Goal: Information Seeking & Learning: Check status

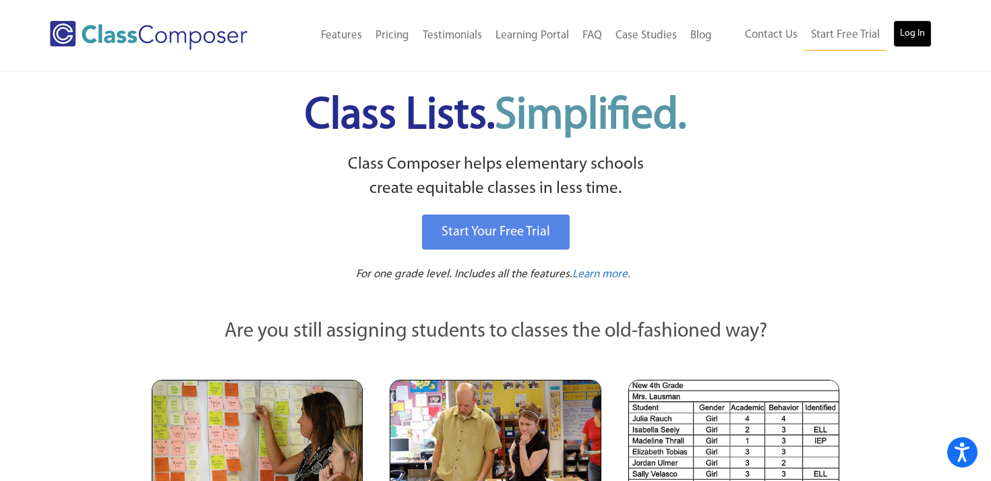
click at [903, 28] on link "Log In" at bounding box center [912, 33] width 38 height 27
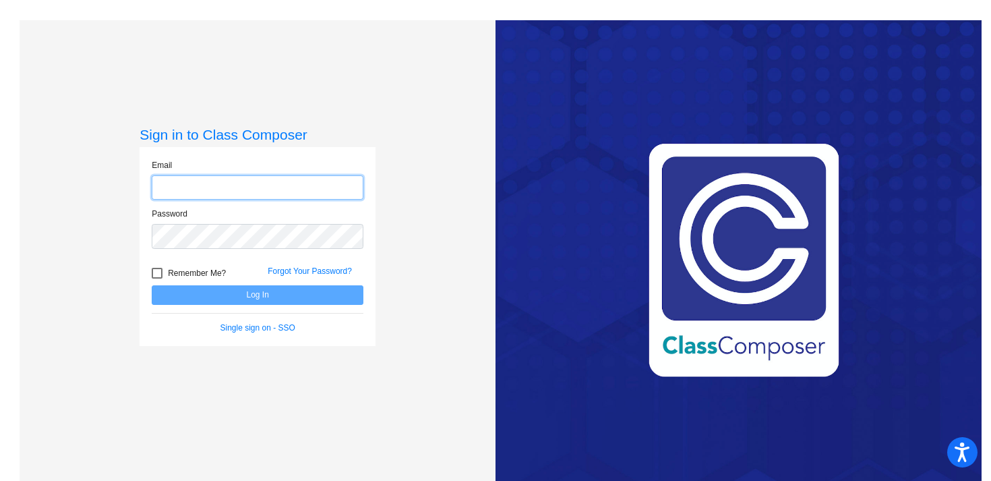
type input "kstingle@swsdk6.com"
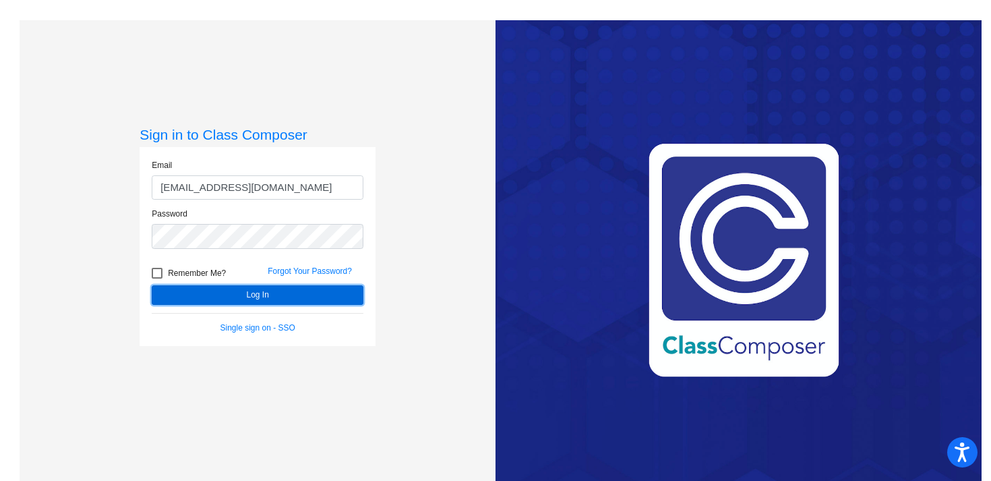
click at [222, 295] on button "Log In" at bounding box center [258, 295] width 212 height 20
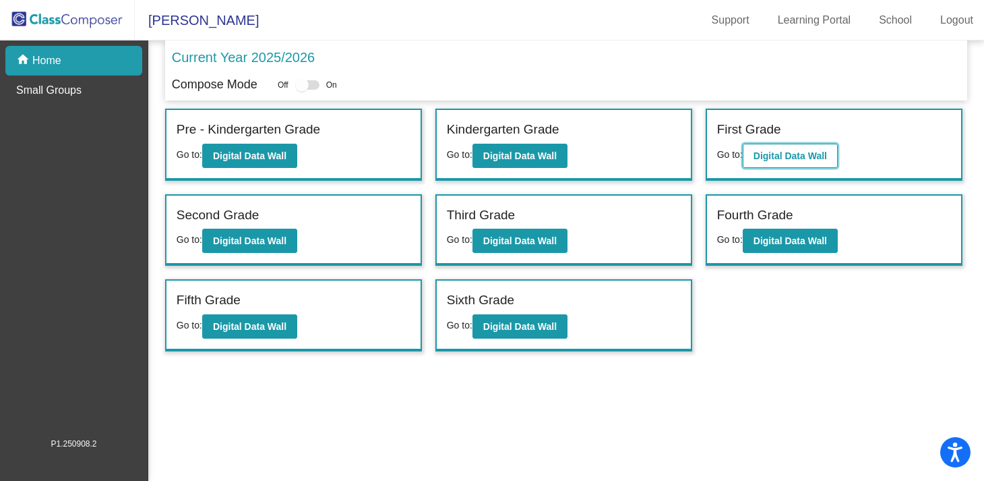
click at [793, 160] on b "Digital Data Wall" at bounding box center [790, 155] width 73 height 11
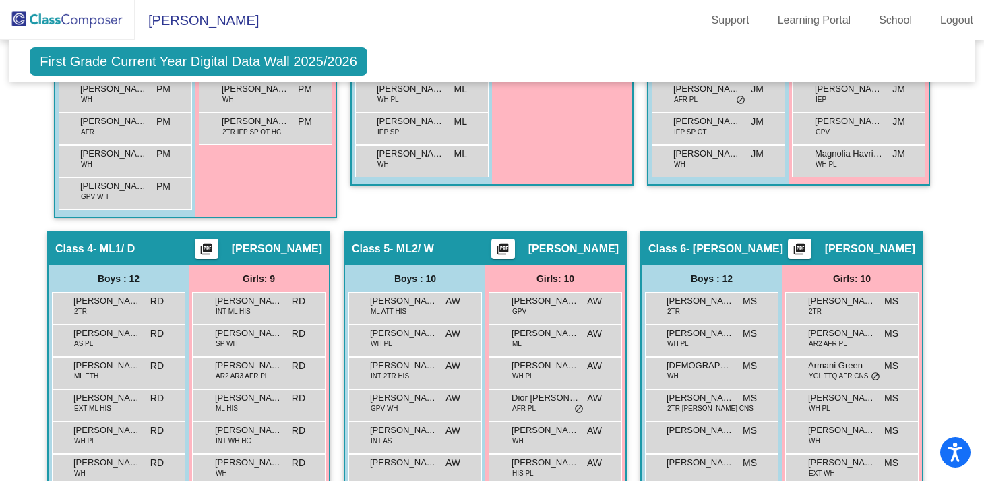
scroll to position [921, 0]
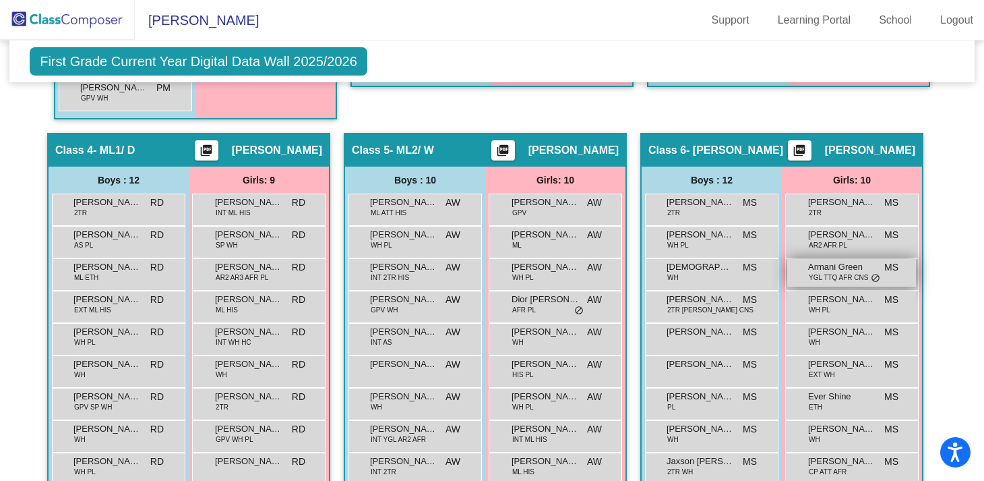
click at [836, 277] on span "YGL TTQ AFR CNS" at bounding box center [838, 277] width 59 height 10
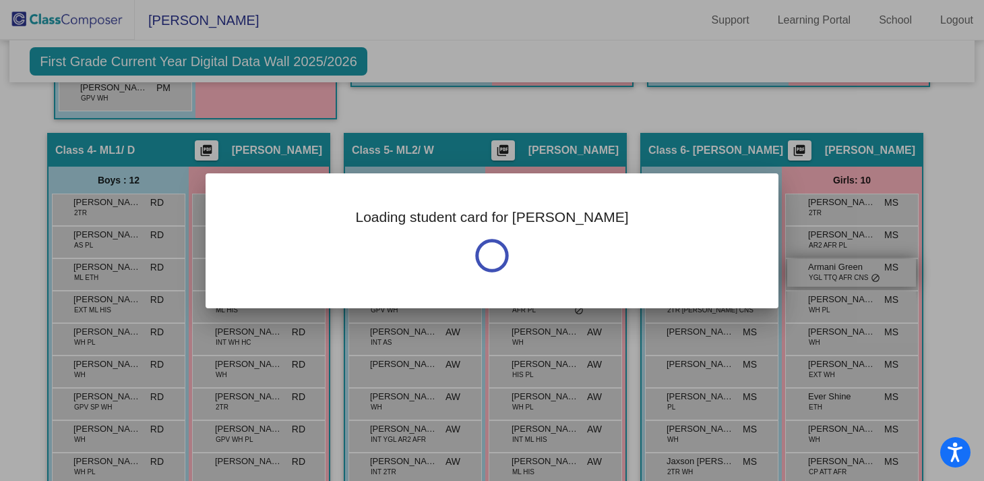
click at [836, 277] on div at bounding box center [492, 240] width 984 height 481
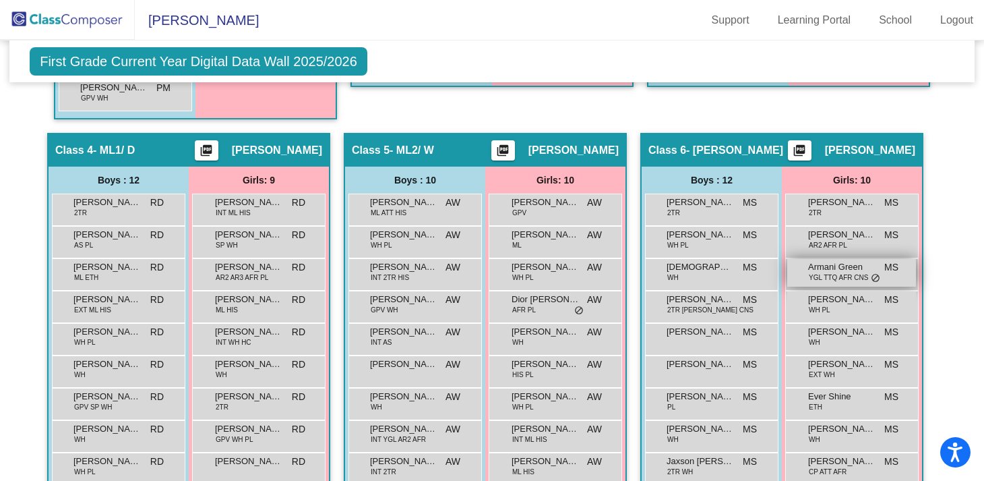
click at [836, 277] on span "YGL TTQ AFR CNS" at bounding box center [838, 277] width 59 height 10
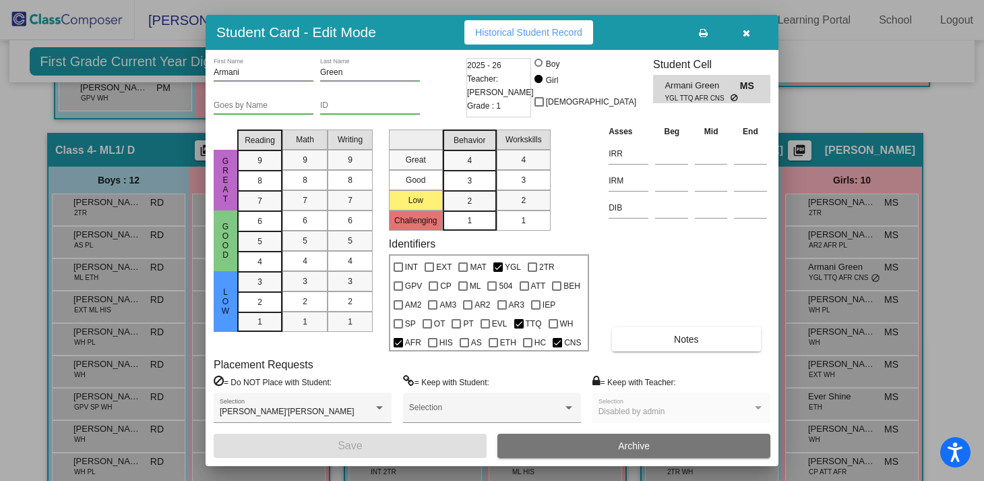
scroll to position [0, 0]
click at [18, 152] on div at bounding box center [492, 240] width 984 height 481
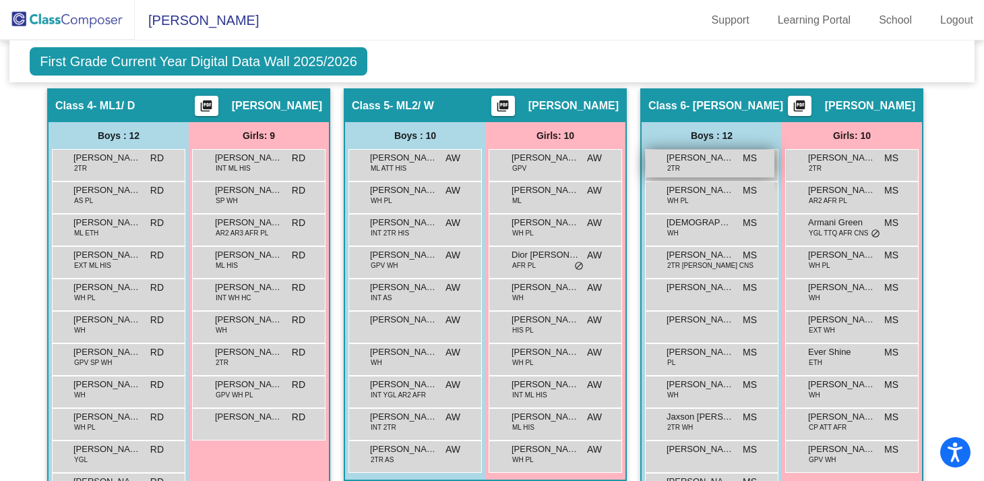
scroll to position [955, 0]
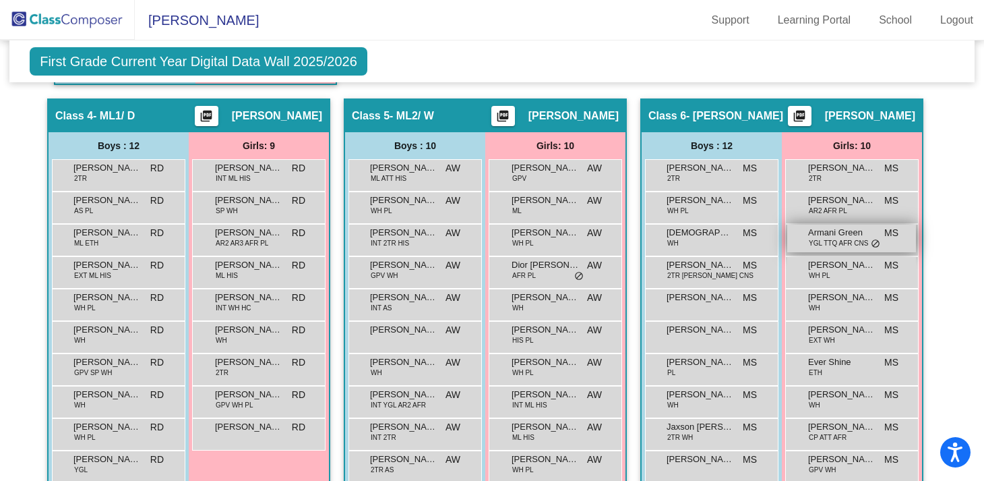
click at [826, 244] on span "YGL TTQ AFR CNS" at bounding box center [838, 243] width 59 height 10
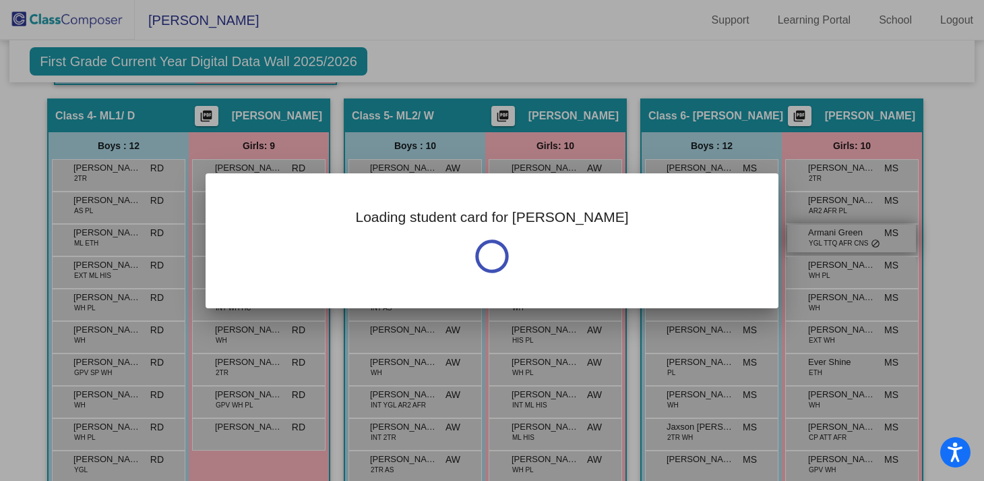
click at [826, 244] on div at bounding box center [492, 240] width 984 height 481
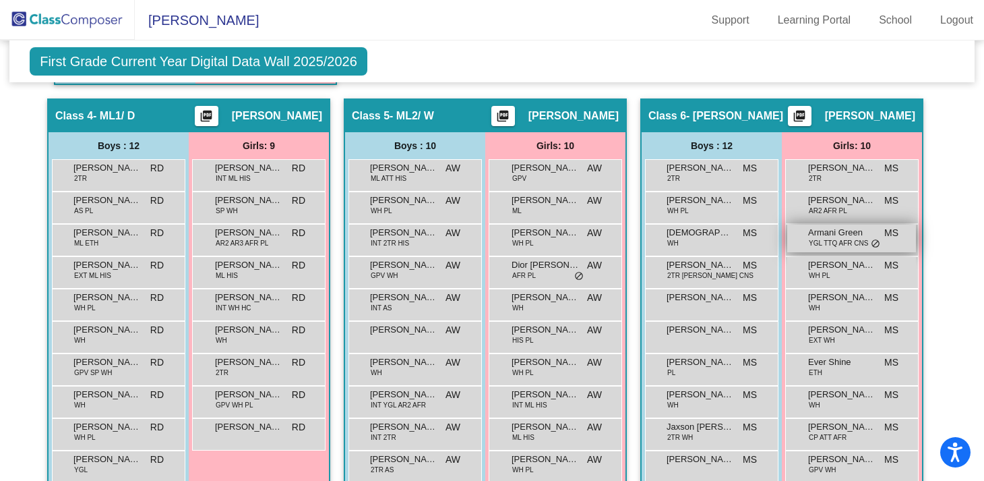
click at [841, 238] on span "YGL TTQ AFR CNS" at bounding box center [838, 243] width 59 height 10
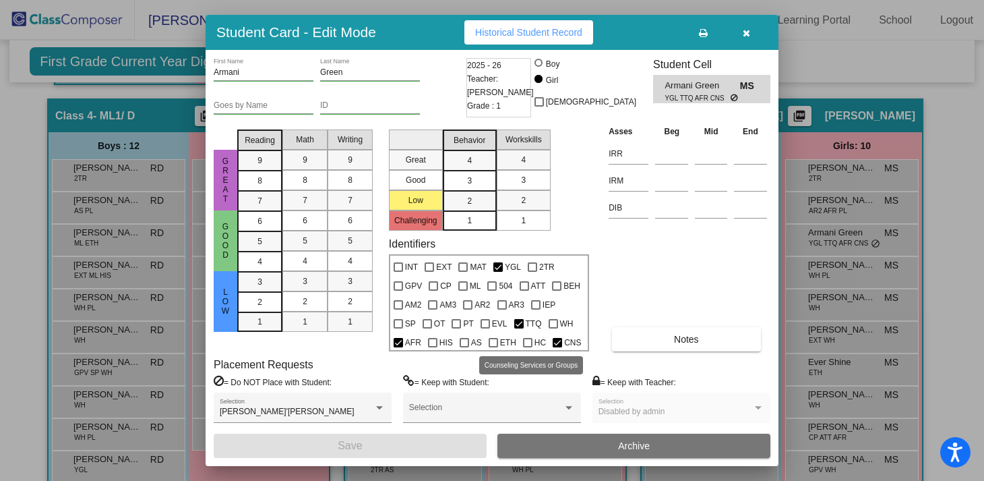
scroll to position [0, 0]
click at [532, 30] on span "Historical Student Record" at bounding box center [528, 32] width 107 height 11
click at [749, 35] on icon "button" at bounding box center [746, 32] width 7 height 9
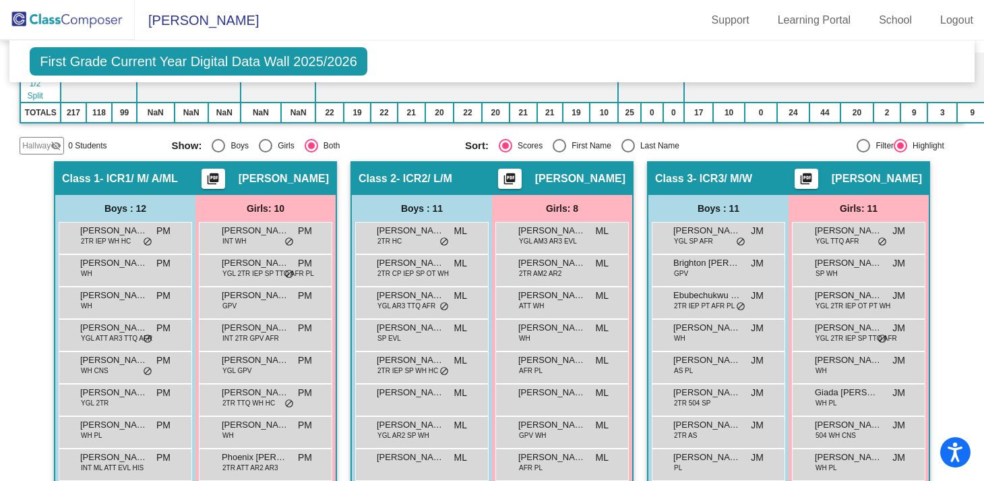
scroll to position [423, 0]
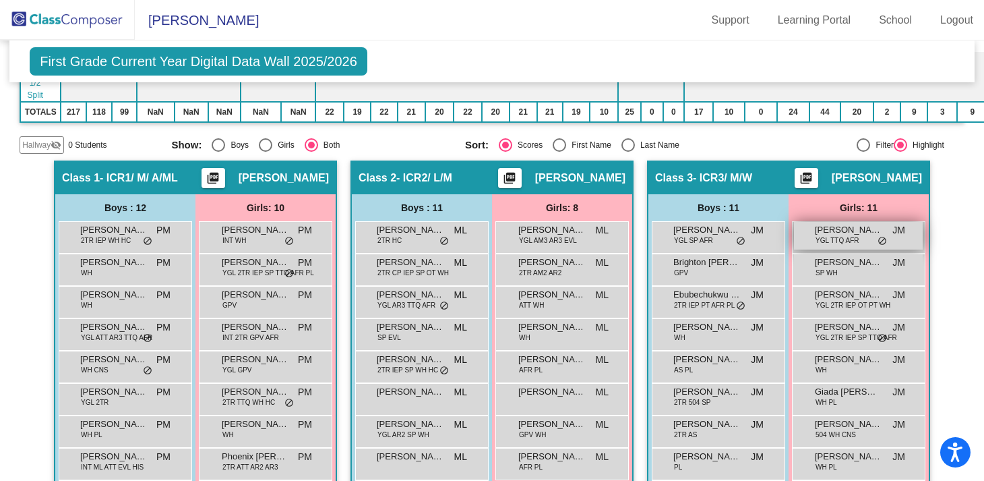
click at [823, 239] on span "YGL TTQ AFR" at bounding box center [837, 240] width 43 height 10
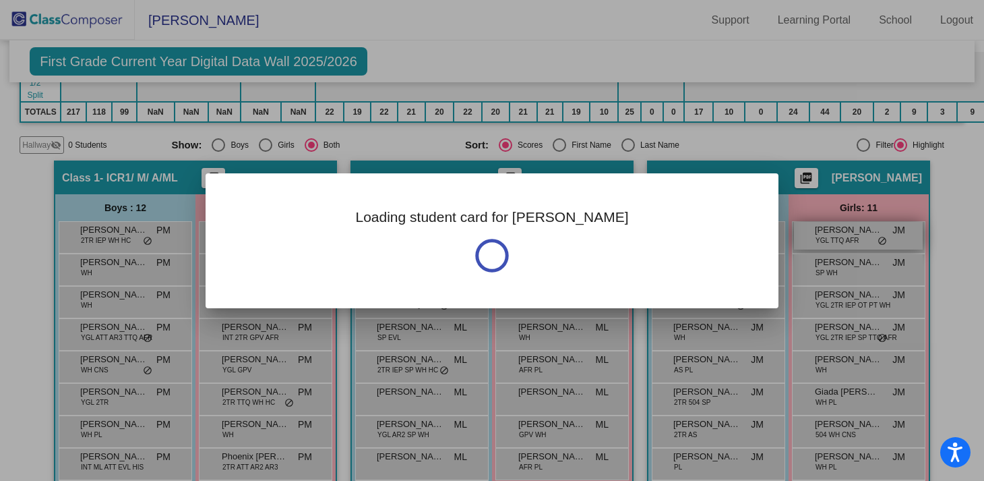
click at [823, 239] on div at bounding box center [492, 240] width 984 height 481
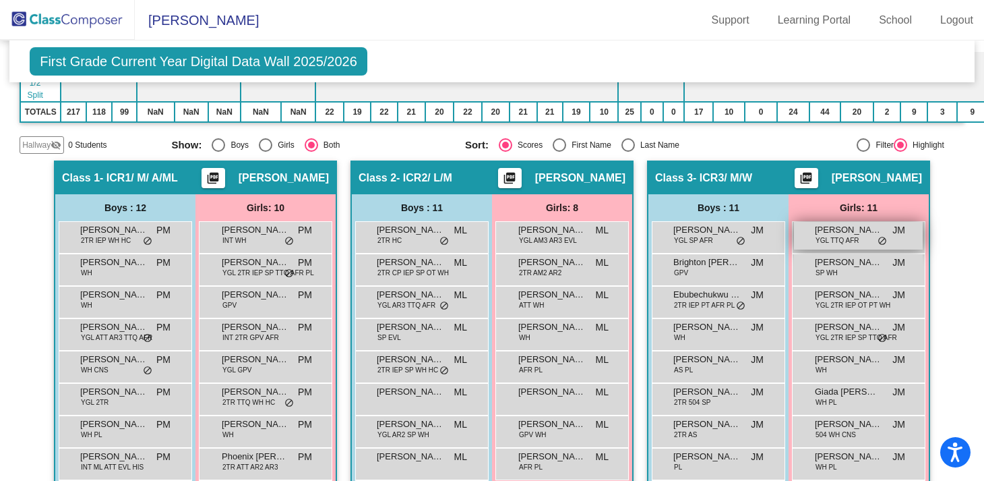
click at [823, 239] on span "YGL TTQ AFR" at bounding box center [837, 240] width 43 height 10
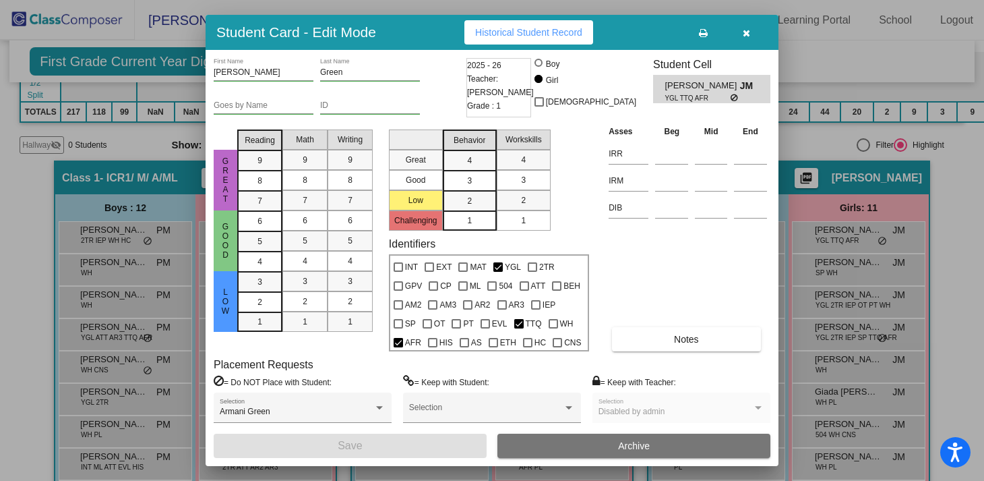
scroll to position [0, 0]
click at [534, 29] on span "Historical Student Record" at bounding box center [528, 32] width 107 height 11
click at [743, 36] on icon "button" at bounding box center [746, 32] width 7 height 9
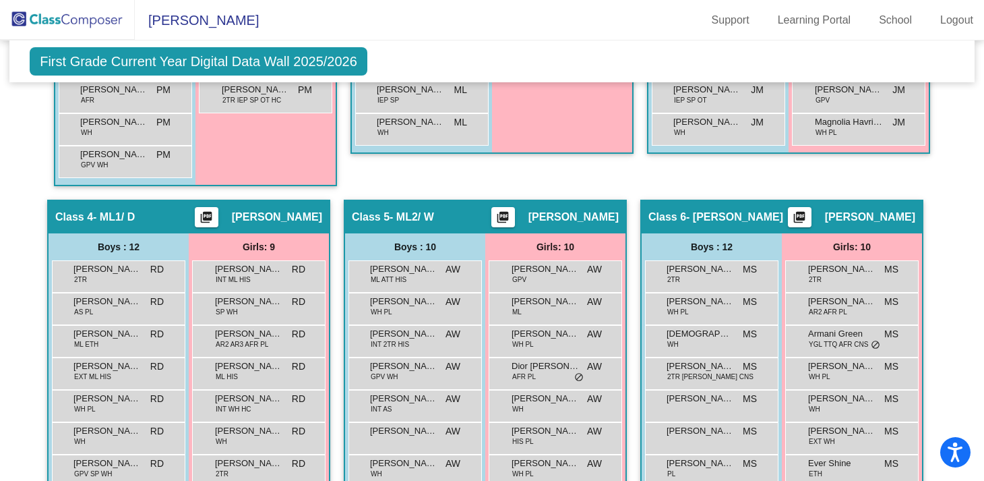
scroll to position [861, 0]
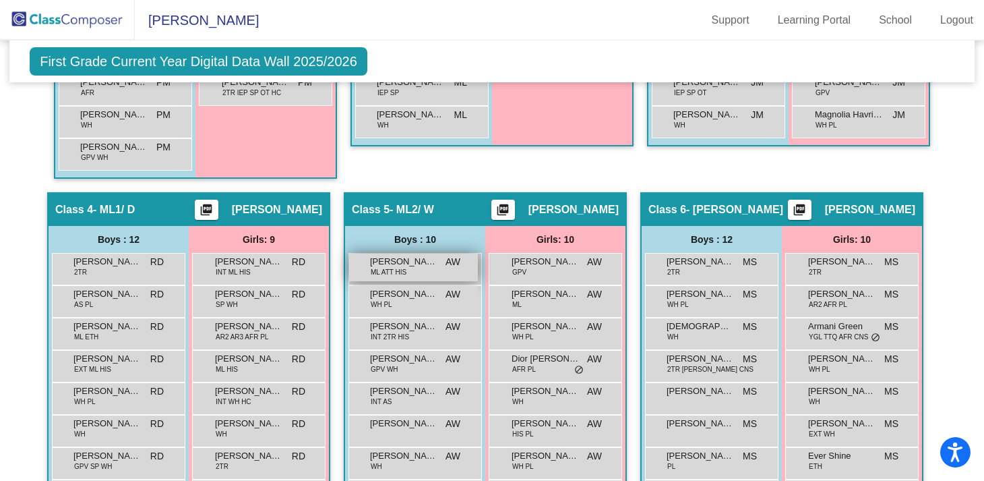
click at [401, 264] on span "Alexander Quintana-Sanchez" at bounding box center [403, 261] width 67 height 13
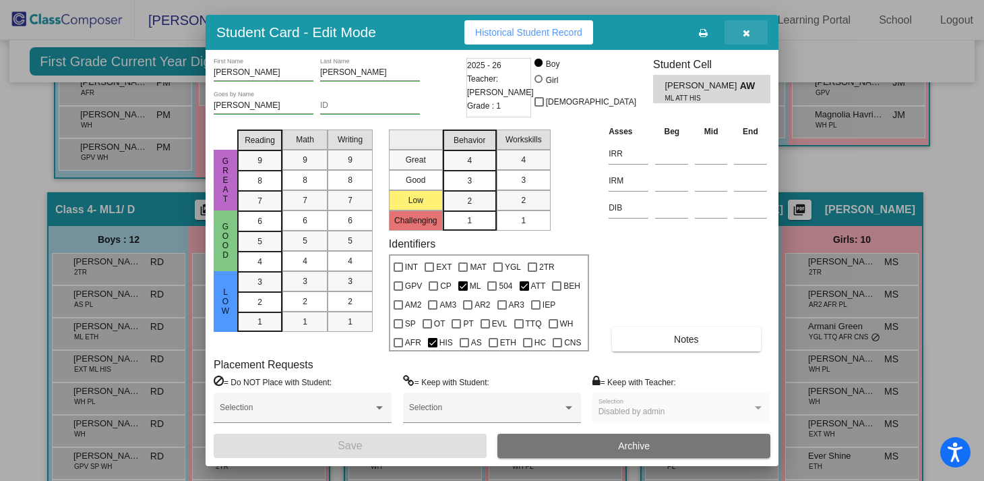
click at [752, 34] on button "button" at bounding box center [746, 32] width 43 height 24
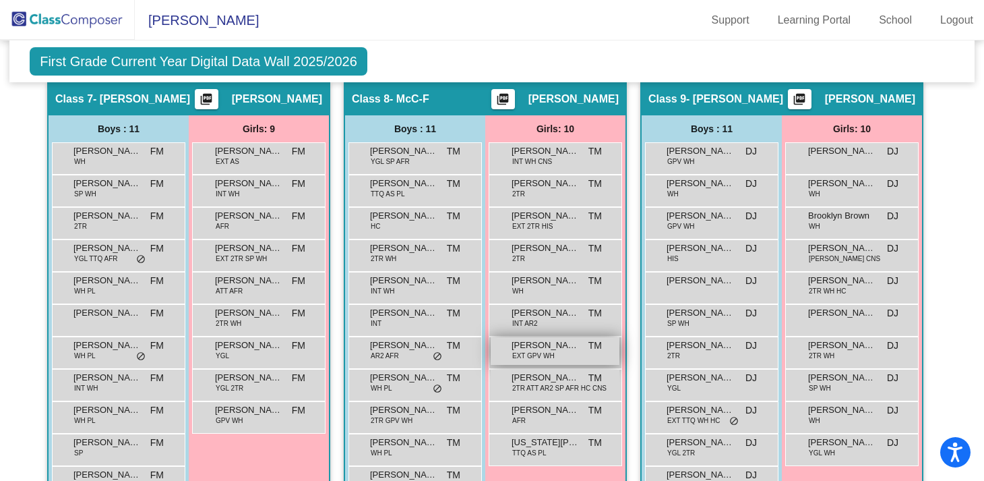
scroll to position [1446, 0]
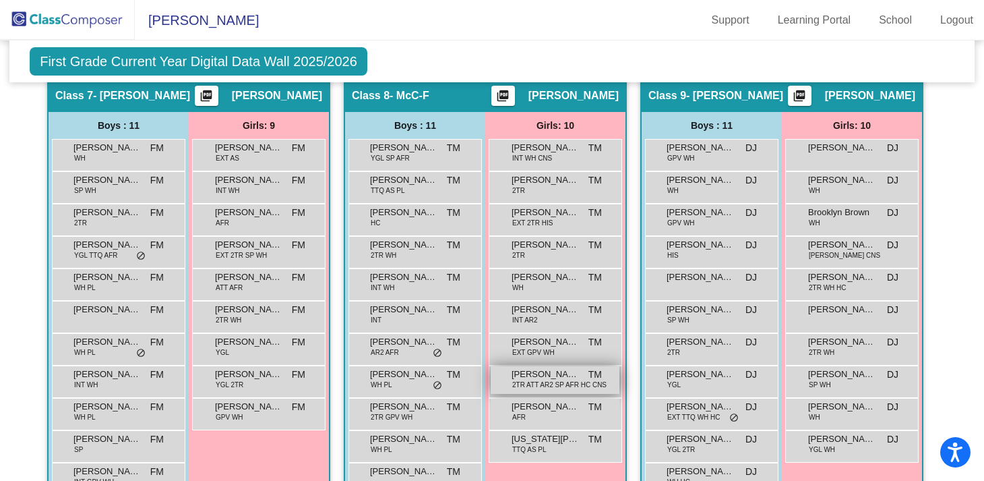
click at [530, 378] on span "Malia Cruz" at bounding box center [545, 373] width 67 height 13
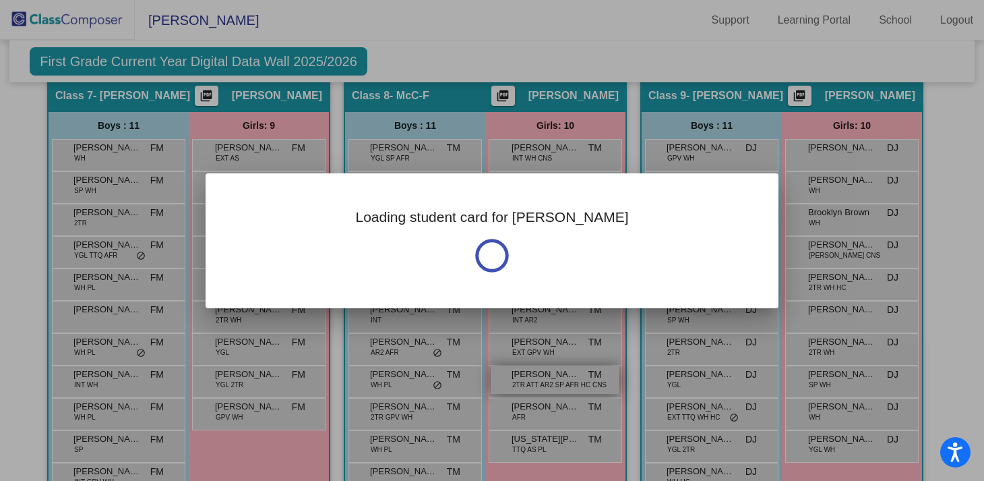
click at [530, 378] on div at bounding box center [492, 240] width 984 height 481
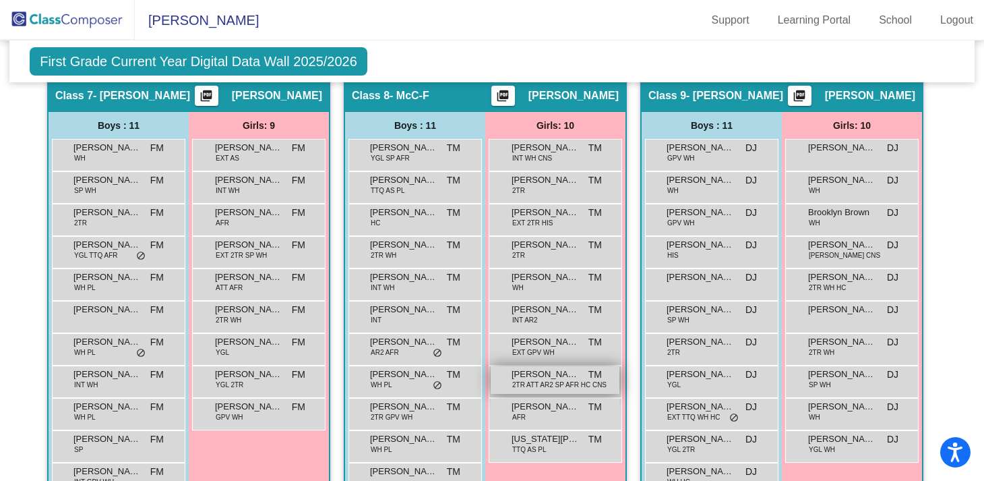
click at [530, 378] on span "Malia Cruz" at bounding box center [545, 373] width 67 height 13
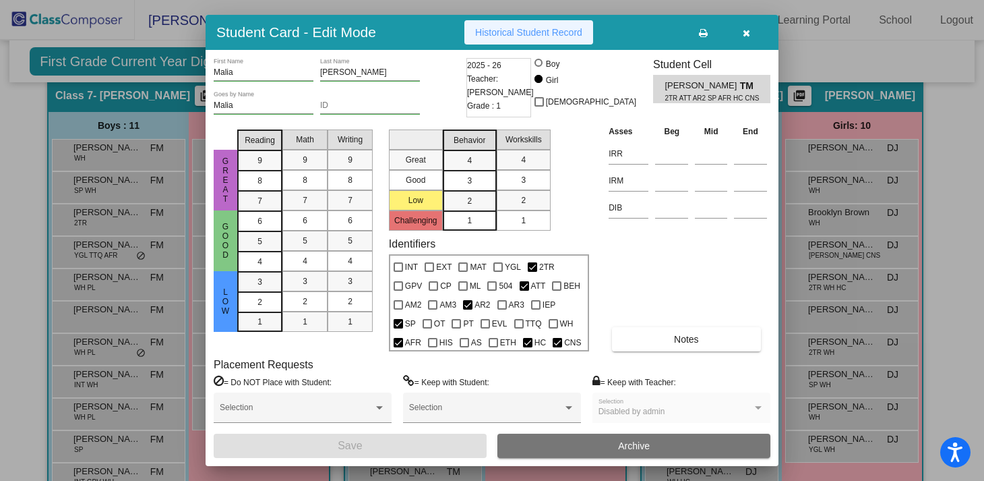
click at [522, 29] on span "Historical Student Record" at bounding box center [528, 32] width 107 height 11
click at [745, 34] on icon "button" at bounding box center [746, 32] width 7 height 9
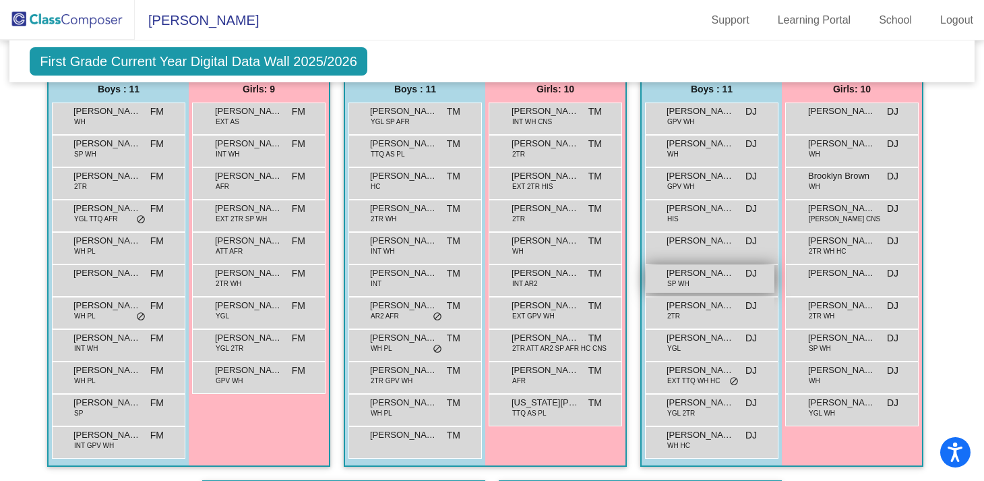
scroll to position [1481, 0]
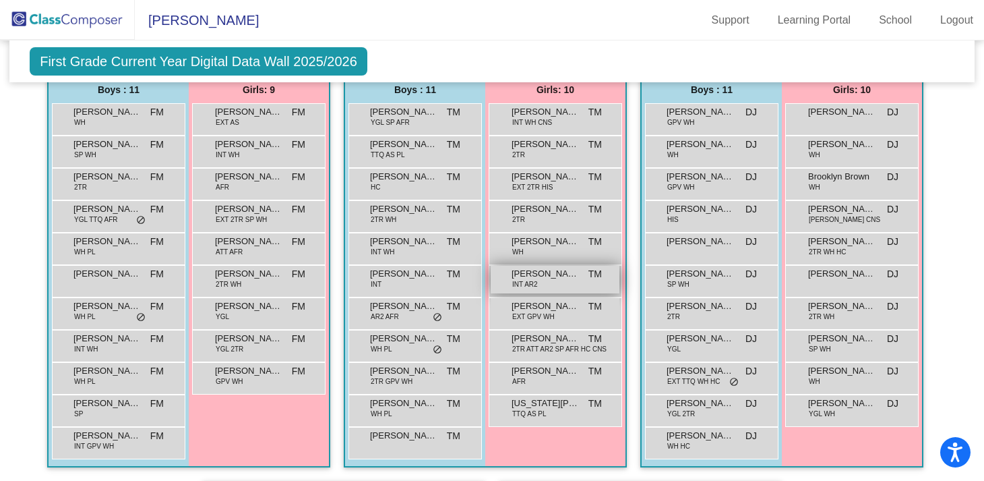
click at [547, 277] on span "Karsyn Steininger" at bounding box center [545, 273] width 67 height 13
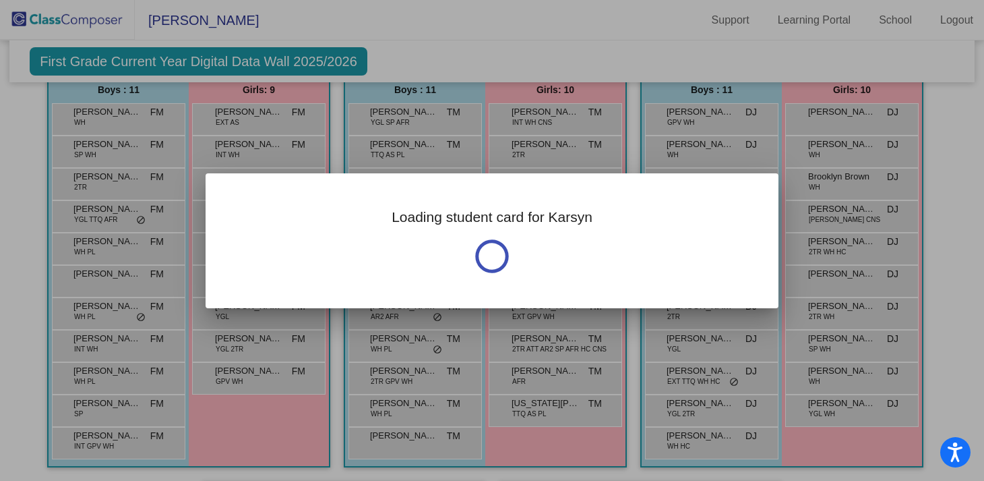
click at [547, 277] on div "Loading student card for Karsyn" at bounding box center [492, 240] width 573 height 135
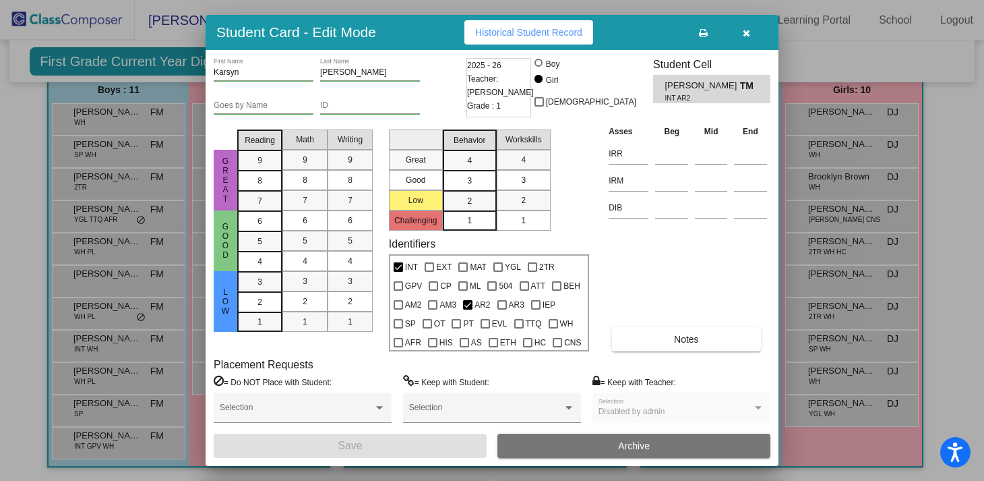
click at [528, 40] on button "Historical Student Record" at bounding box center [528, 32] width 129 height 24
click at [752, 31] on button "button" at bounding box center [746, 32] width 43 height 24
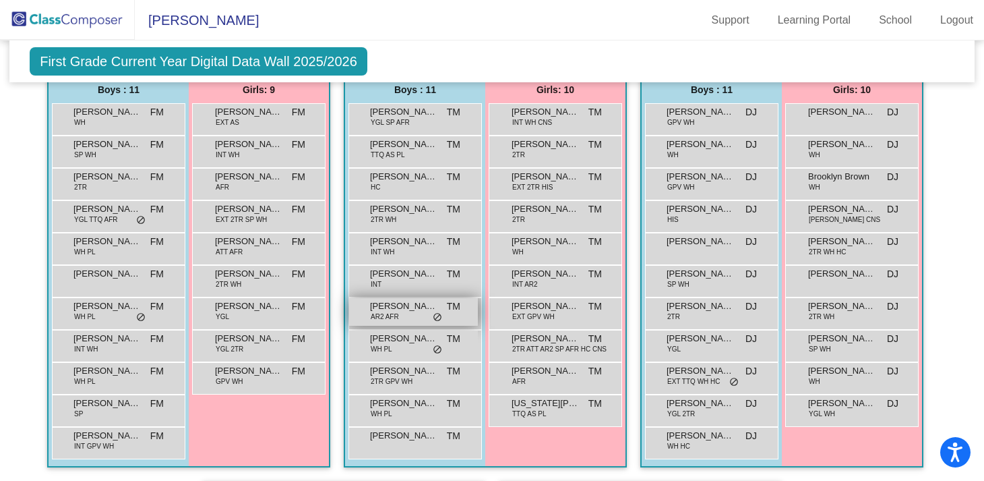
click at [406, 307] on span "Landon Asllanaj" at bounding box center [403, 305] width 67 height 13
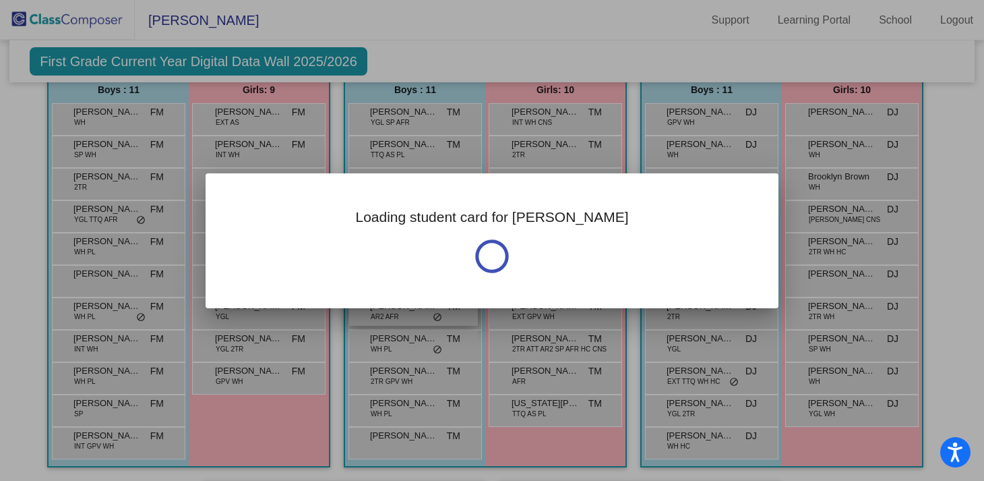
click at [406, 307] on div at bounding box center [492, 240] width 984 height 481
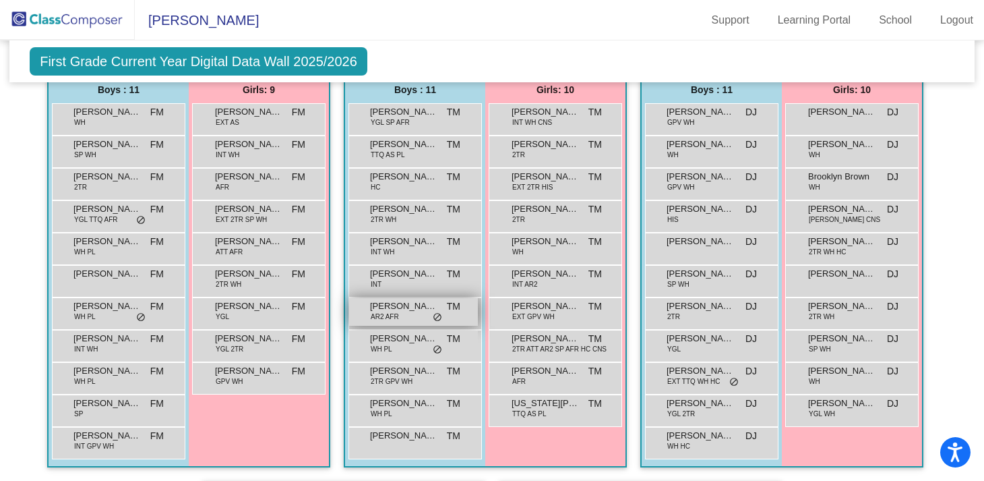
click at [406, 307] on span "Landon Asllanaj" at bounding box center [403, 305] width 67 height 13
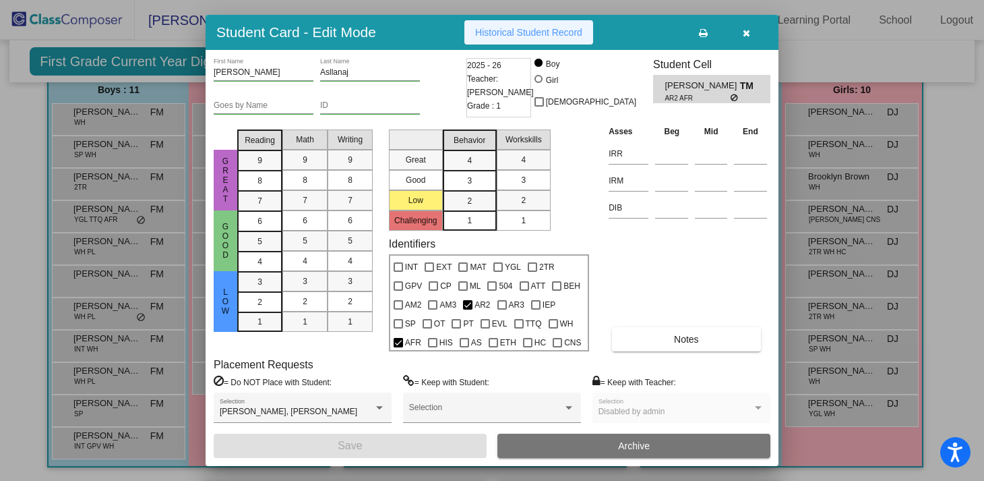
click at [525, 30] on span "Historical Student Record" at bounding box center [528, 32] width 107 height 11
click at [750, 30] on icon "button" at bounding box center [746, 32] width 7 height 9
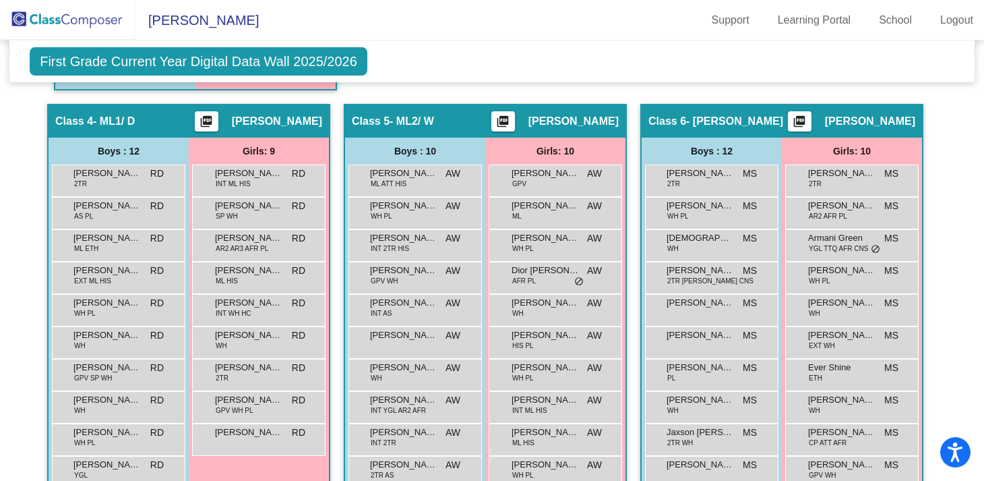
scroll to position [952, 0]
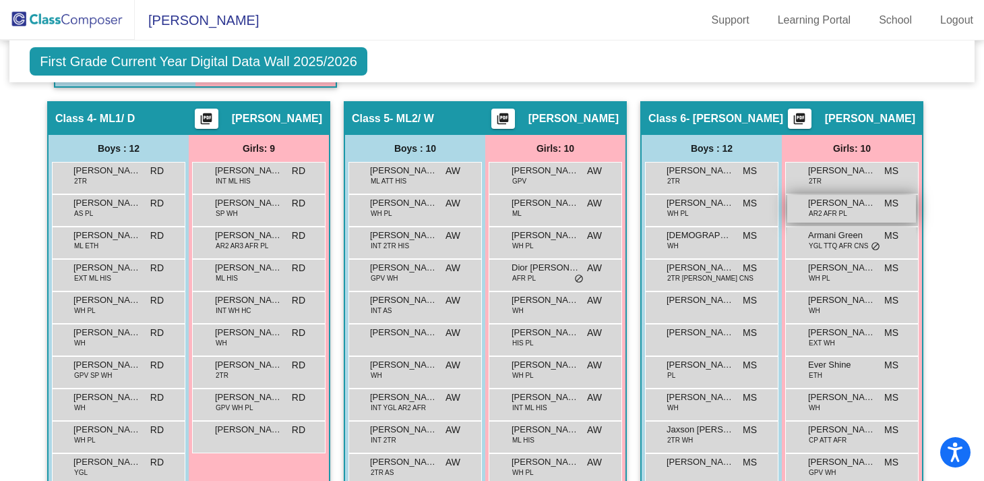
click at [830, 204] on span "Aniyah Raines" at bounding box center [841, 202] width 67 height 13
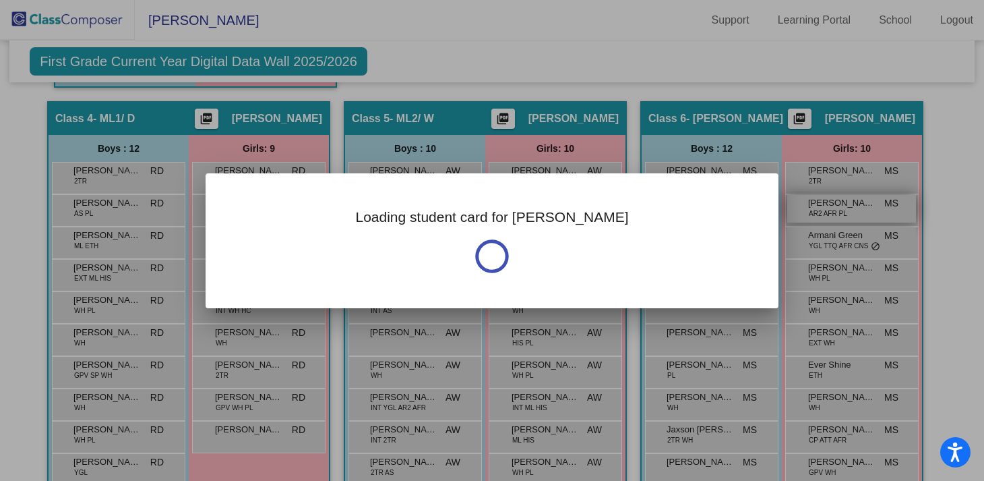
click at [830, 204] on div at bounding box center [492, 240] width 984 height 481
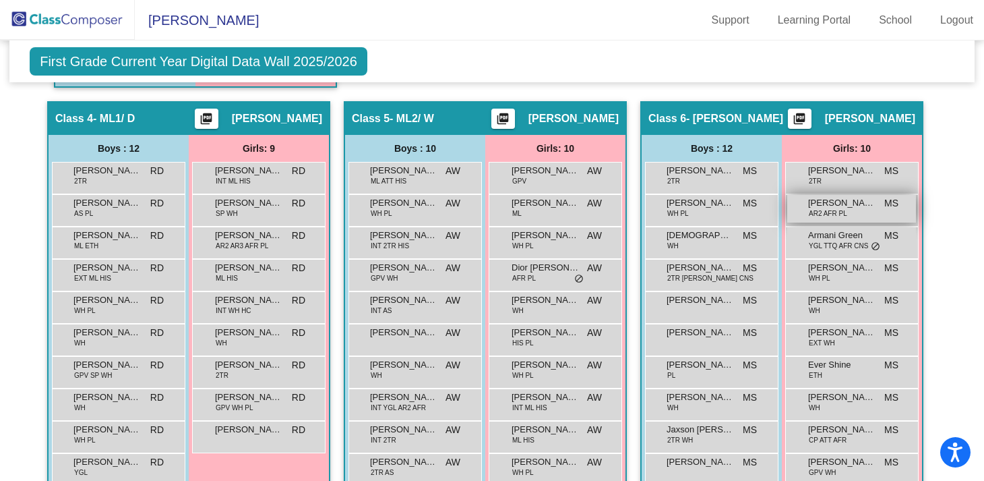
click at [830, 204] on span "Aniyah Raines" at bounding box center [841, 202] width 67 height 13
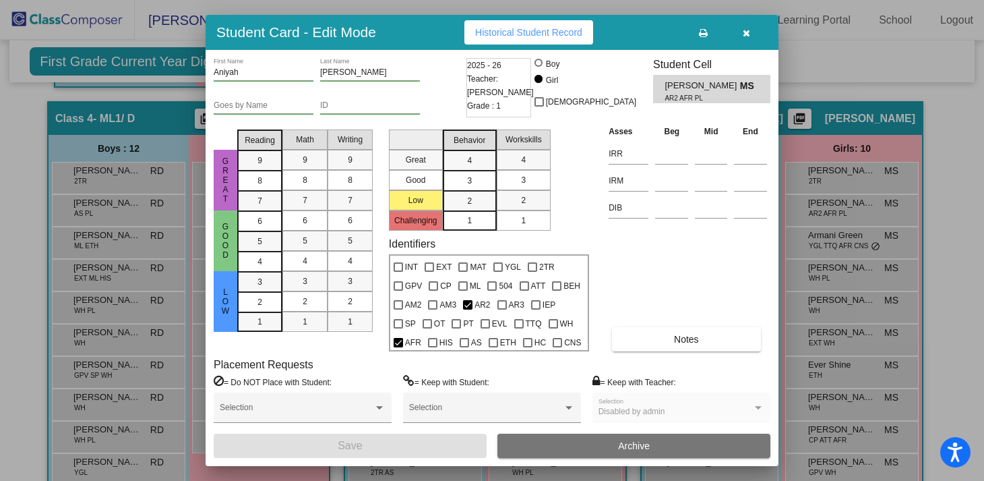
click at [541, 34] on span "Historical Student Record" at bounding box center [528, 32] width 107 height 11
click at [750, 31] on button "button" at bounding box center [746, 32] width 43 height 24
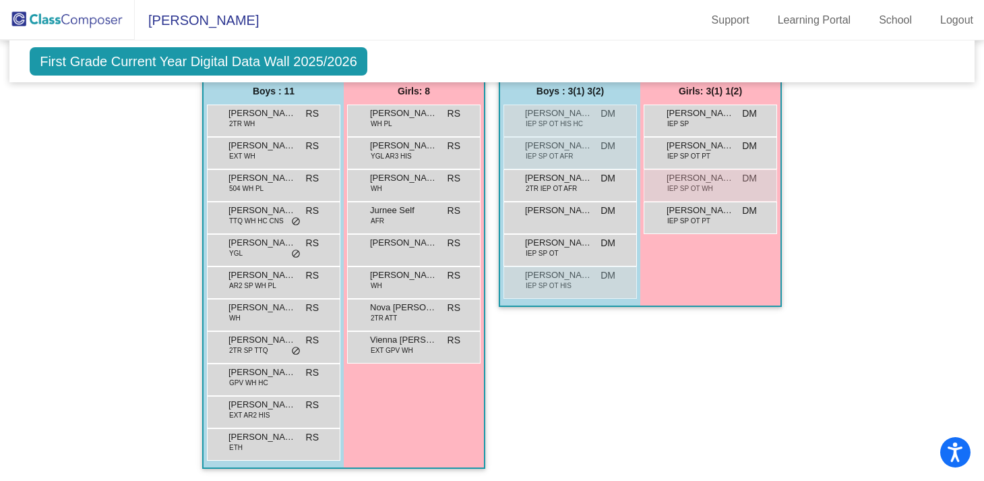
scroll to position [1877, 0]
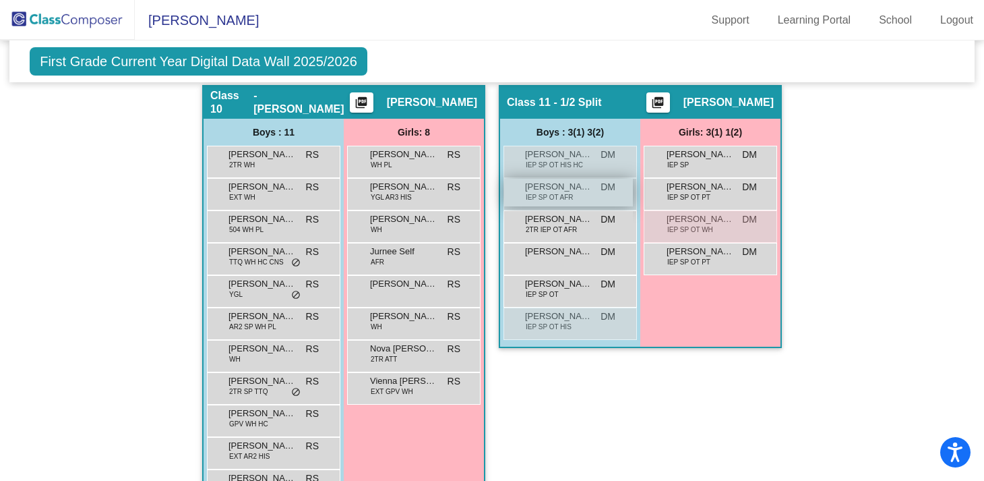
click at [565, 188] on span "Dominick Lane" at bounding box center [558, 186] width 67 height 13
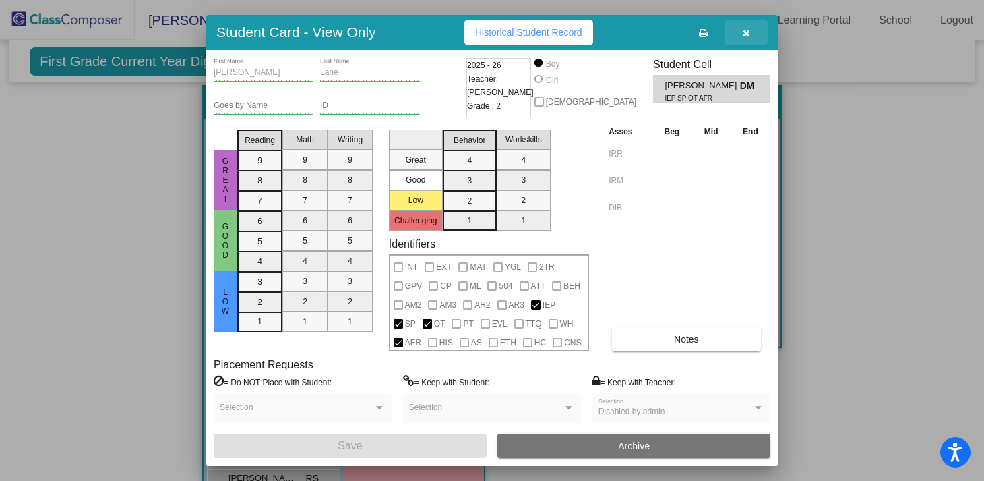
click at [743, 32] on icon "button" at bounding box center [746, 32] width 7 height 9
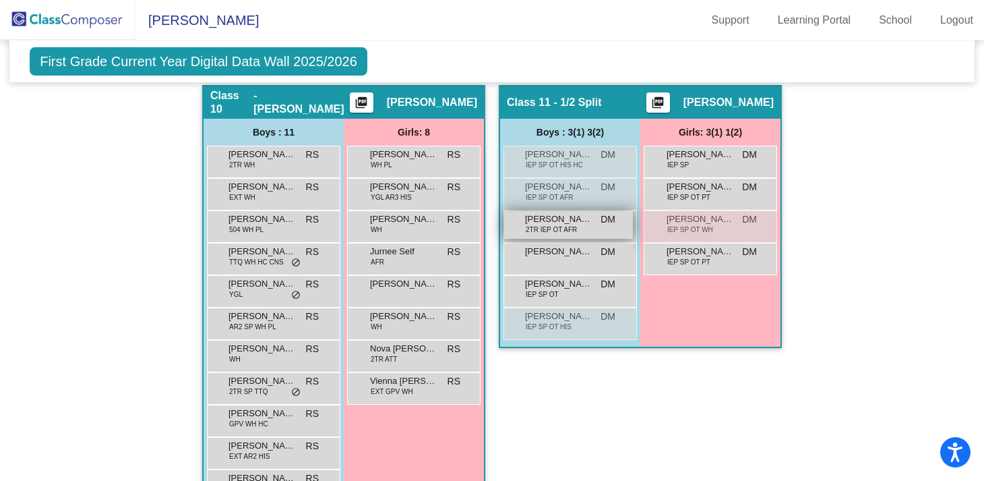
click at [537, 222] on span "Ermias Abrams" at bounding box center [558, 218] width 67 height 13
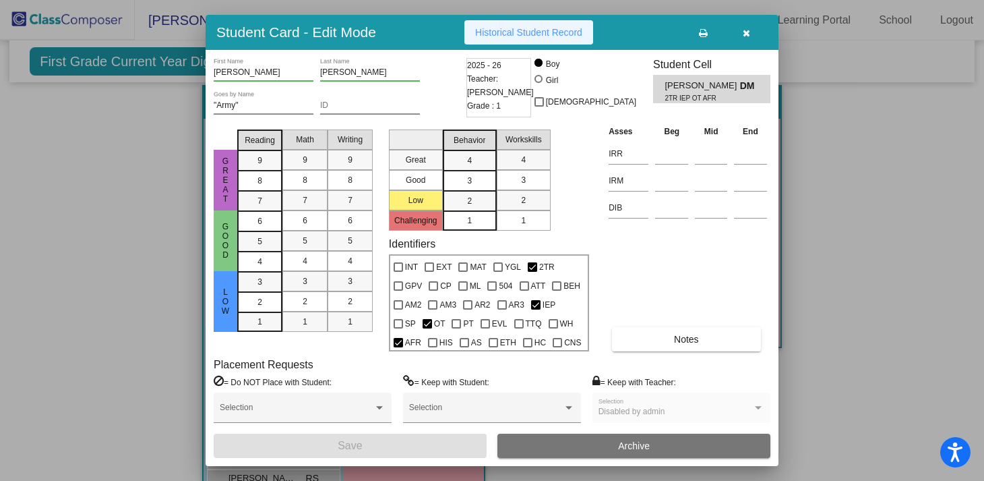
click at [520, 29] on span "Historical Student Record" at bounding box center [528, 32] width 107 height 11
click at [750, 34] on icon "button" at bounding box center [746, 32] width 7 height 9
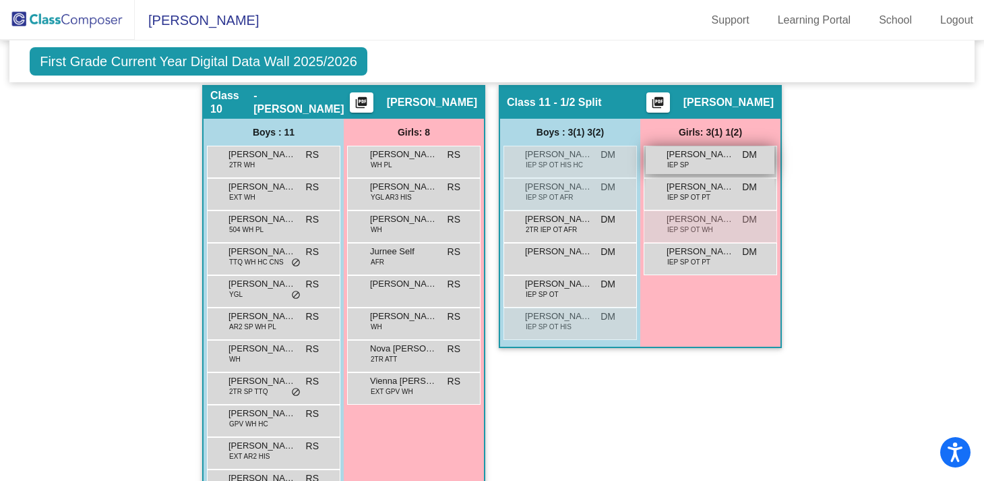
click at [688, 156] on span "Eden Clark" at bounding box center [700, 154] width 67 height 13
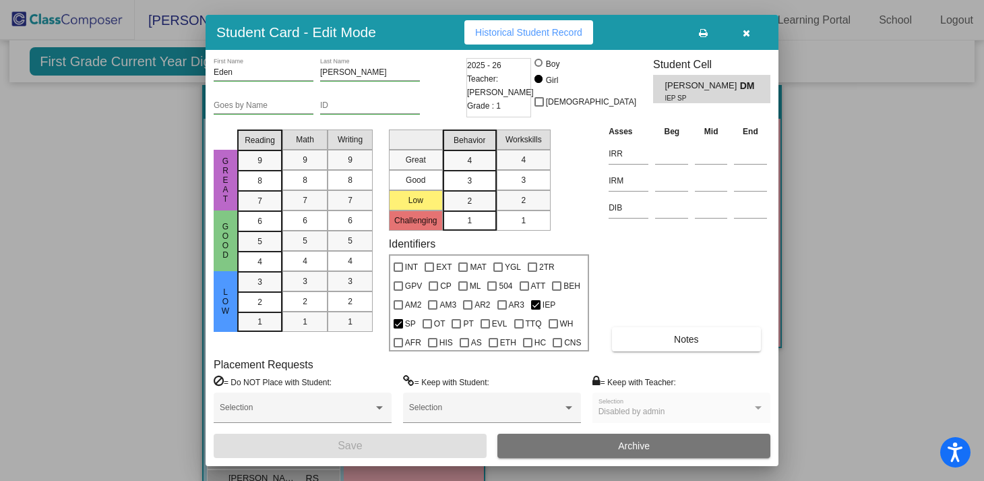
click at [508, 28] on span "Historical Student Record" at bounding box center [528, 32] width 107 height 11
click at [743, 36] on icon "button" at bounding box center [746, 32] width 7 height 9
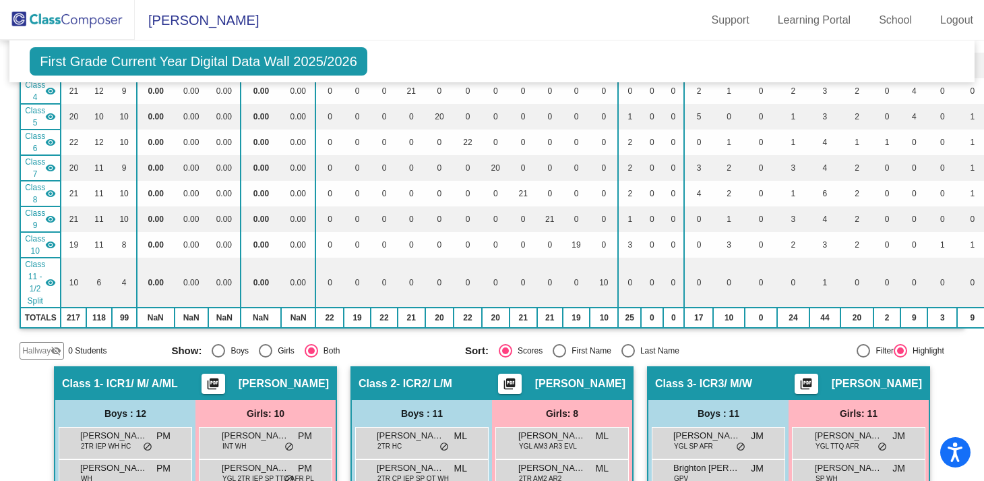
scroll to position [0, 0]
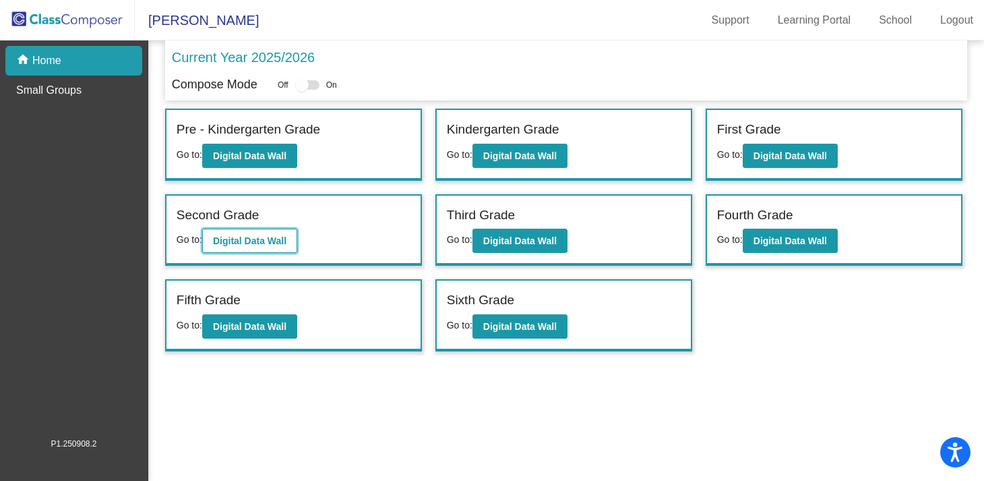
click at [219, 233] on button "Digital Data Wall" at bounding box center [249, 240] width 95 height 24
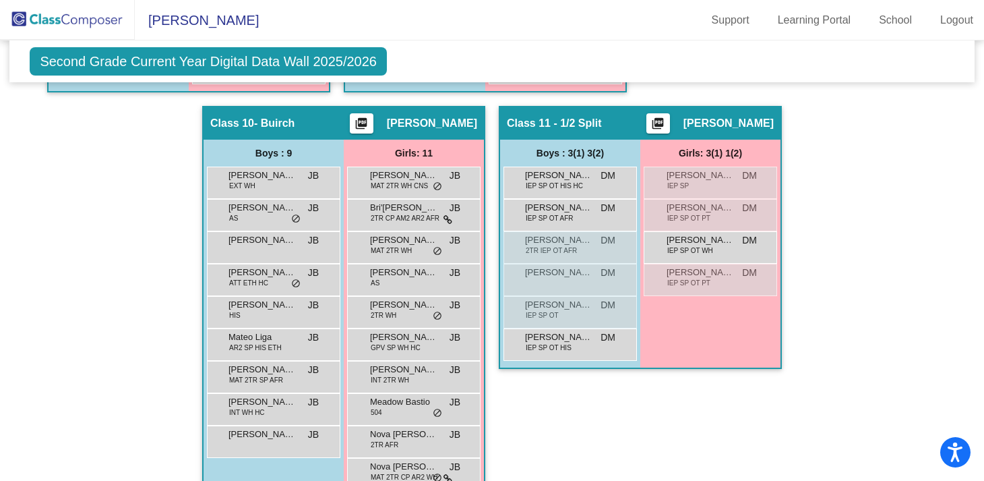
scroll to position [1790, 0]
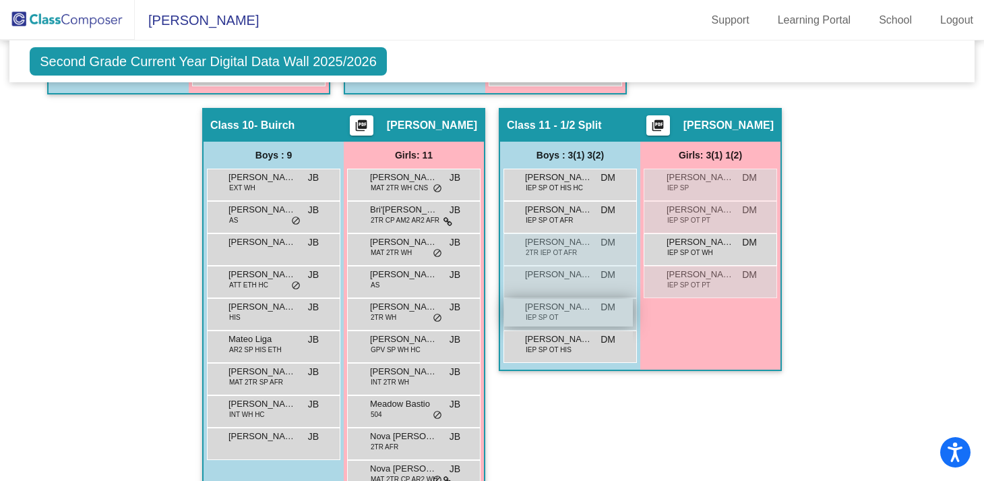
click at [580, 311] on span "Keisan McLaurin" at bounding box center [558, 306] width 67 height 13
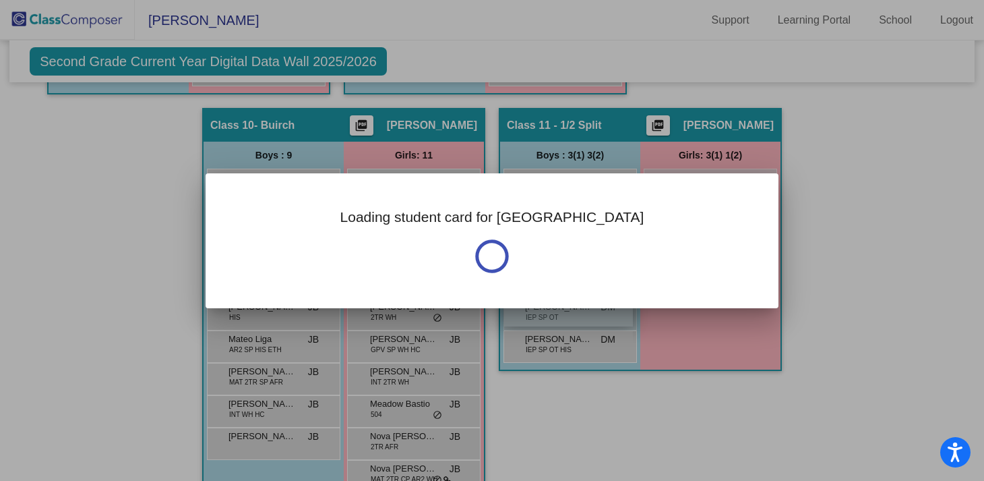
click at [580, 311] on div "Loading student card for Keisan Notes Previous Year undefined - Last Edited: nu…" at bounding box center [492, 240] width 984 height 481
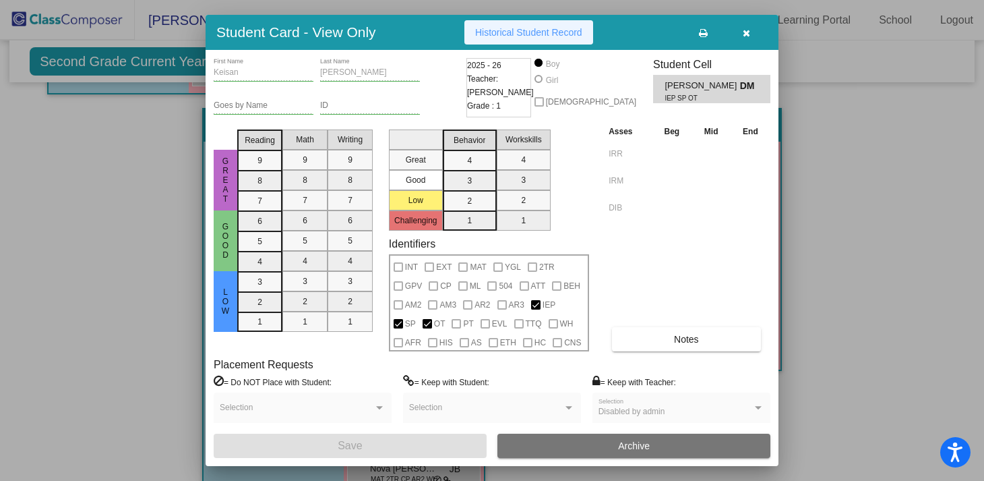
click at [524, 32] on span "Historical Student Record" at bounding box center [528, 32] width 107 height 11
click at [740, 34] on button "button" at bounding box center [746, 32] width 43 height 24
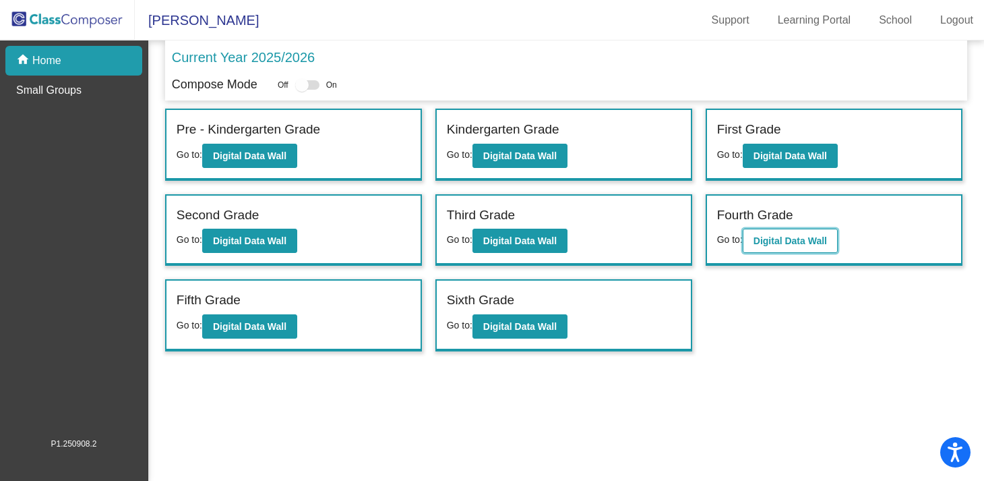
click at [788, 240] on b "Digital Data Wall" at bounding box center [790, 240] width 73 height 11
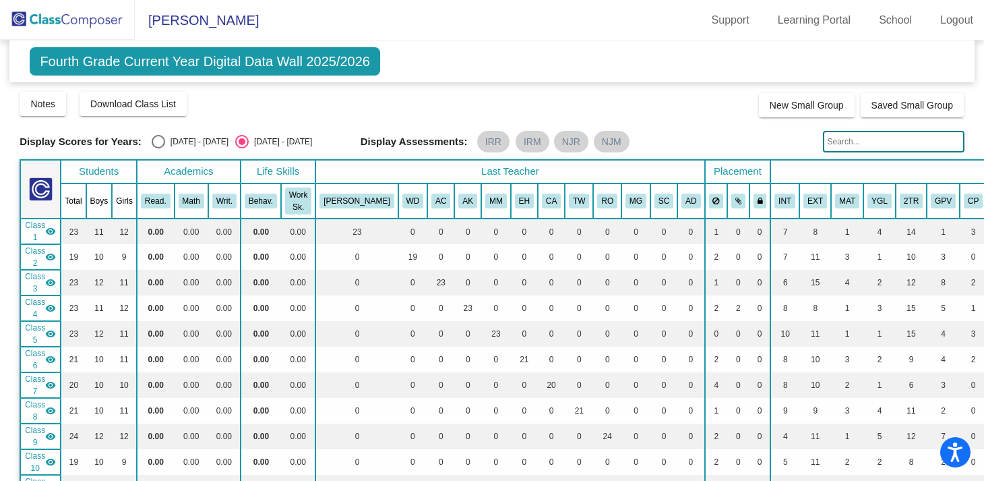
click at [840, 149] on input "text" at bounding box center [894, 142] width 142 height 22
type input "jasir"
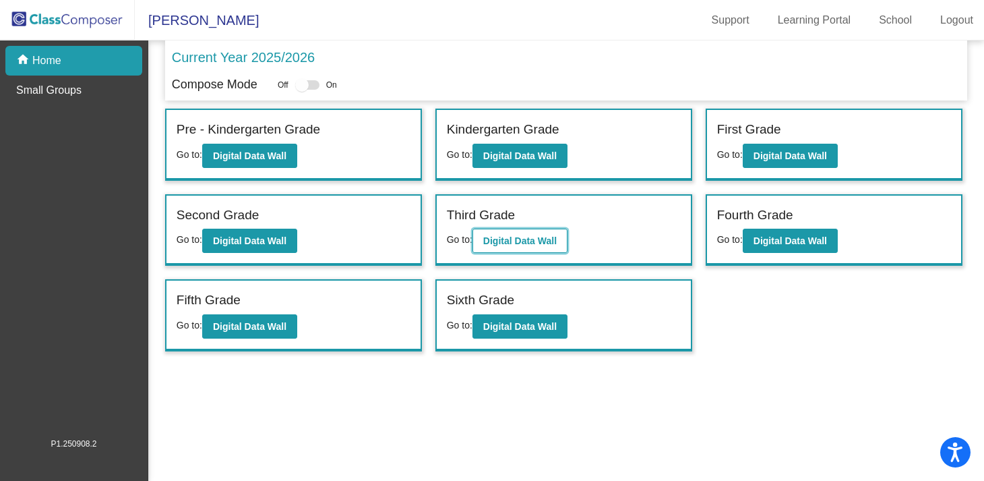
click at [520, 249] on button "Digital Data Wall" at bounding box center [519, 240] width 95 height 24
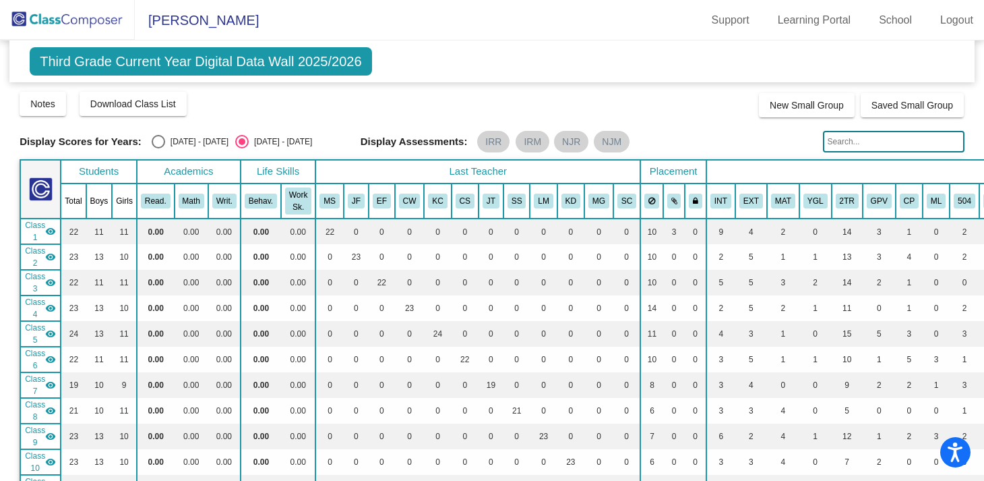
click at [860, 137] on input "text" at bounding box center [894, 142] width 142 height 22
type input "jasir"
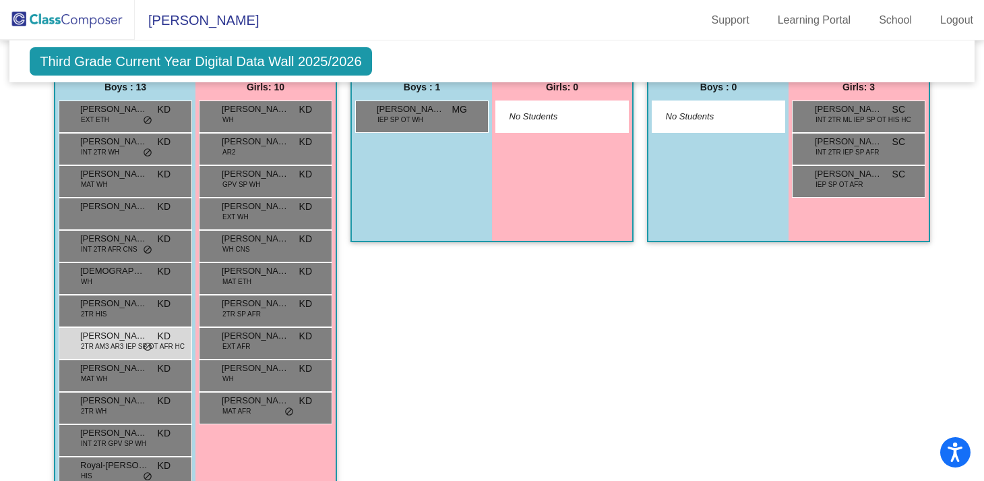
scroll to position [2054, 0]
click at [101, 349] on span "2TR AM3 AR3 IEP SP OT AFR HC" at bounding box center [133, 345] width 104 height 10
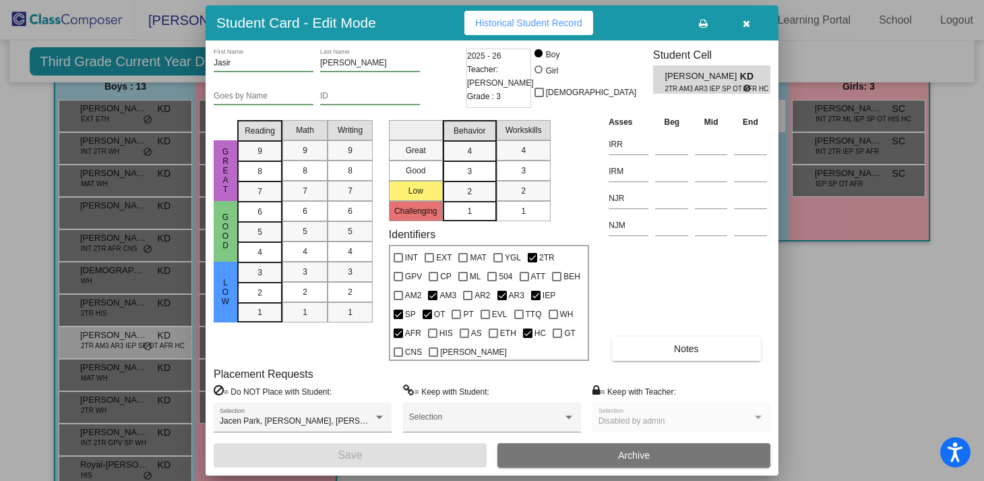
scroll to position [0, 0]
click at [520, 19] on span "Historical Student Record" at bounding box center [528, 23] width 107 height 11
click at [744, 22] on icon "button" at bounding box center [746, 23] width 7 height 9
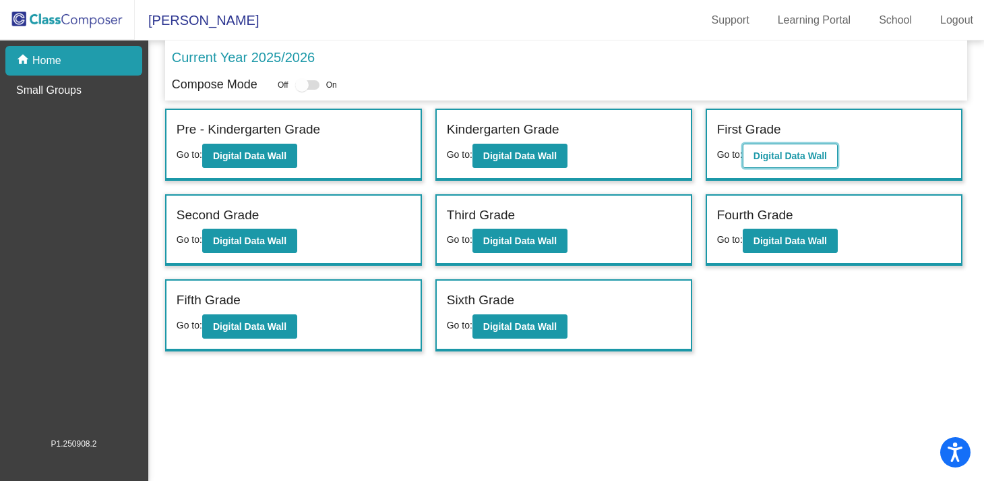
click at [800, 147] on button "Digital Data Wall" at bounding box center [790, 156] width 95 height 24
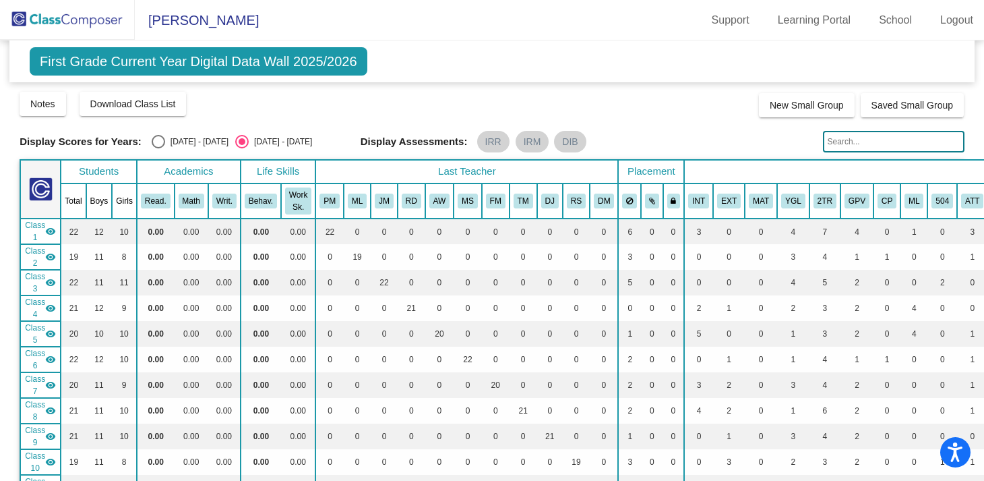
click at [845, 142] on input "text" at bounding box center [894, 142] width 142 height 22
type input "kori"
